Goal: Information Seeking & Learning: Learn about a topic

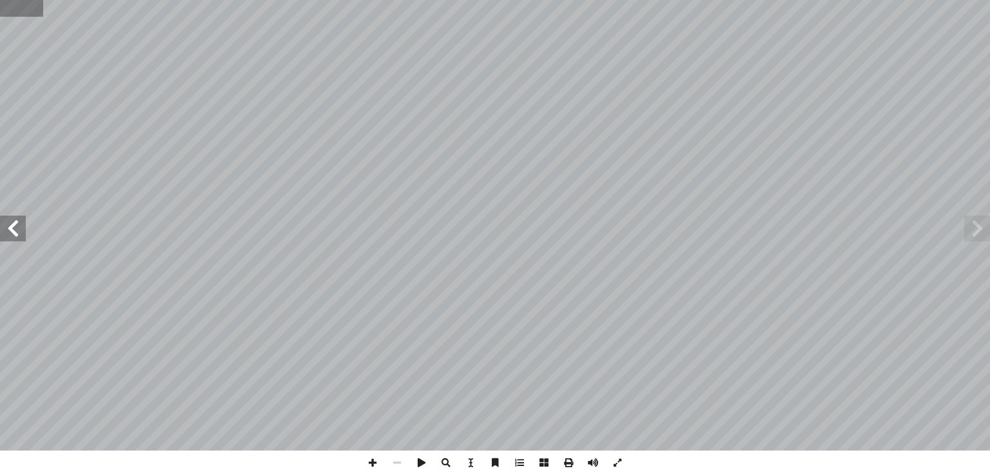
click at [18, 6] on input "text" at bounding box center [21, 8] width 43 height 17
type input "**"
click at [371, 465] on span at bounding box center [372, 463] width 24 height 24
click at [21, 230] on span at bounding box center [13, 229] width 26 height 26
click at [376, 462] on span at bounding box center [372, 463] width 24 height 24
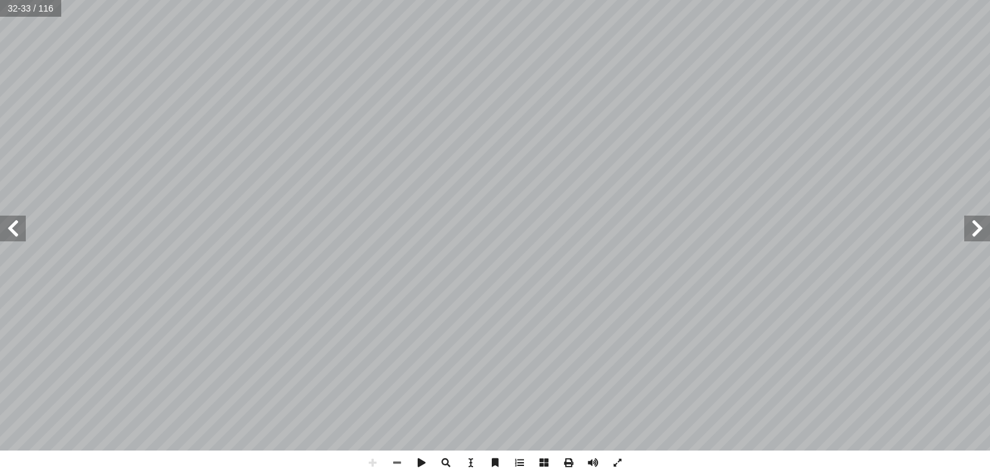
click at [977, 241] on span at bounding box center [977, 229] width 26 height 26
click at [394, 462] on span at bounding box center [397, 463] width 24 height 24
click at [979, 225] on span at bounding box center [977, 229] width 26 height 26
click at [19, 233] on span at bounding box center [13, 229] width 26 height 26
click at [18, 238] on span at bounding box center [13, 229] width 26 height 26
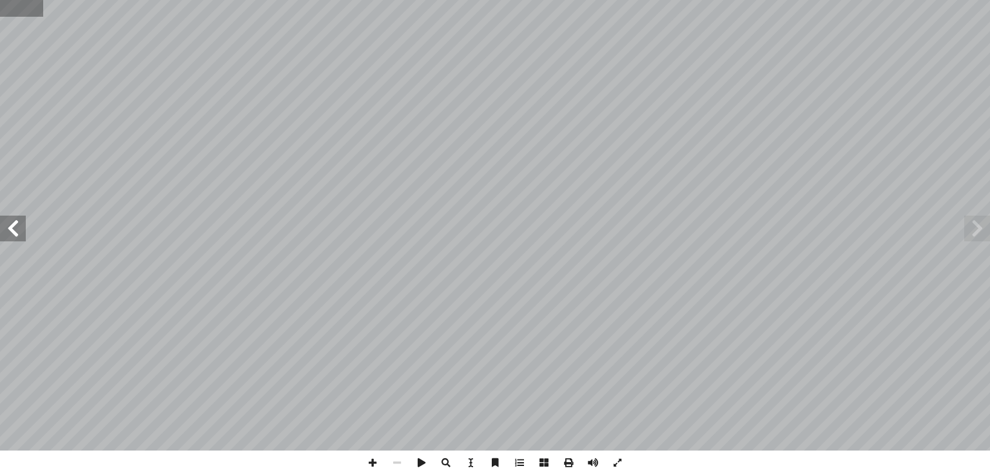
click at [10, 11] on input "text" at bounding box center [21, 8] width 43 height 17
type input "**"
click at [977, 225] on span at bounding box center [977, 229] width 26 height 26
click at [369, 464] on span at bounding box center [372, 463] width 24 height 24
